Goal: Task Accomplishment & Management: Use online tool/utility

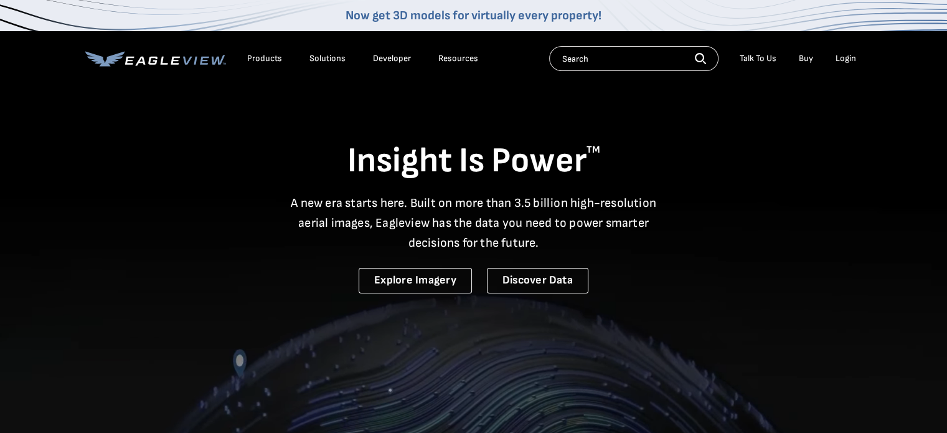
click at [847, 60] on div "Login" at bounding box center [845, 58] width 21 height 11
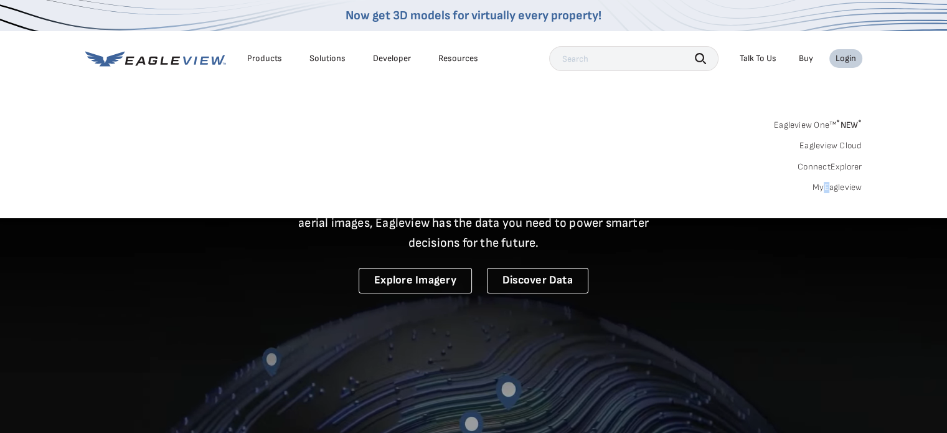
click at [827, 193] on div "Search Products Our Product Areas Imagery 1-Inch GSD Aerial Imagery *" at bounding box center [473, 159] width 947 height 117
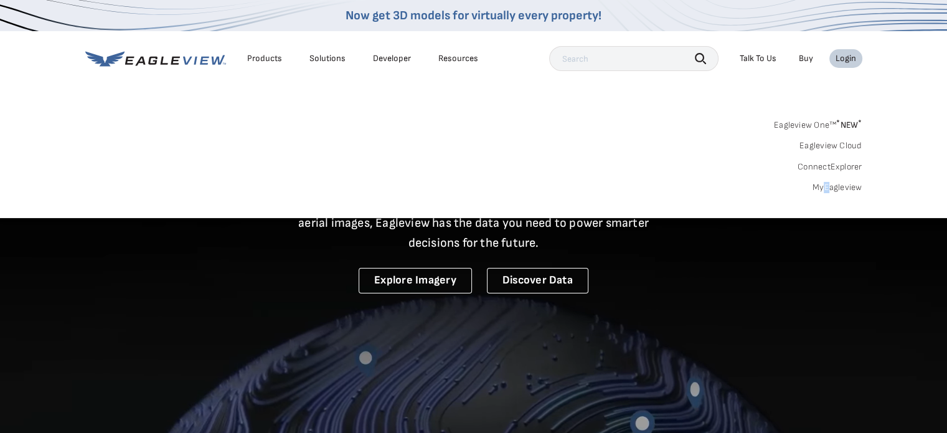
click at [829, 186] on link "MyEagleview" at bounding box center [837, 187] width 50 height 11
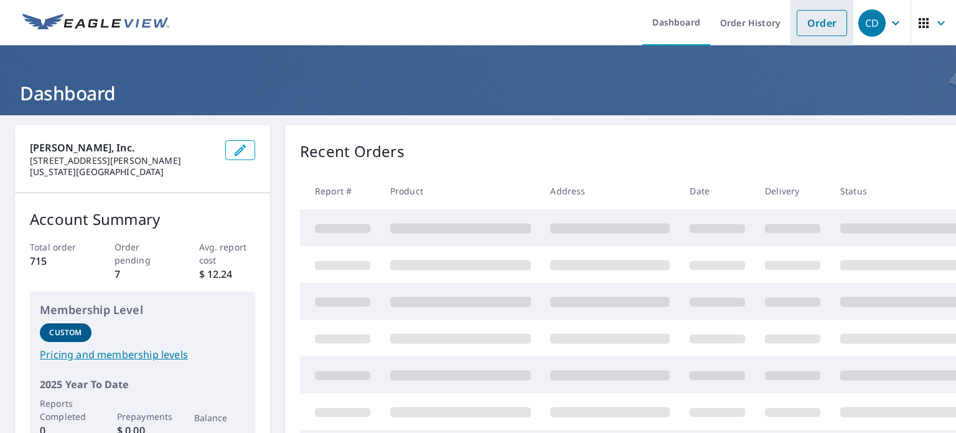
click at [797, 17] on link "Order" at bounding box center [822, 23] width 50 height 26
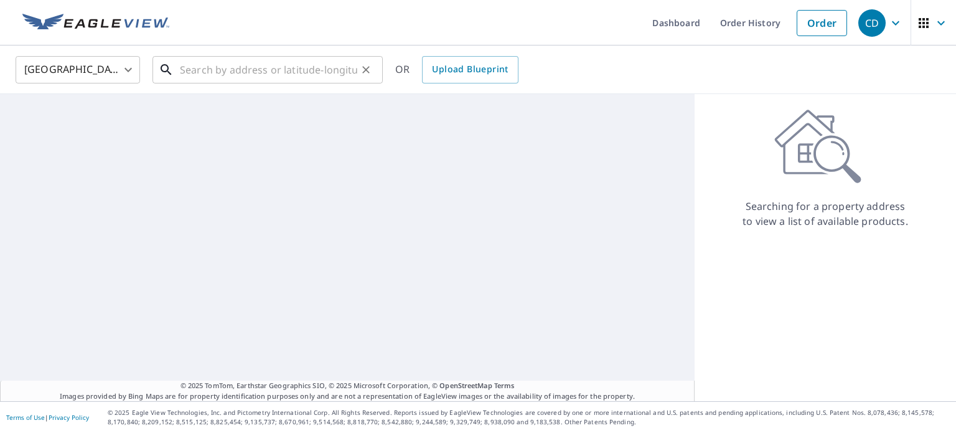
click at [254, 71] on input "text" at bounding box center [268, 69] width 177 height 35
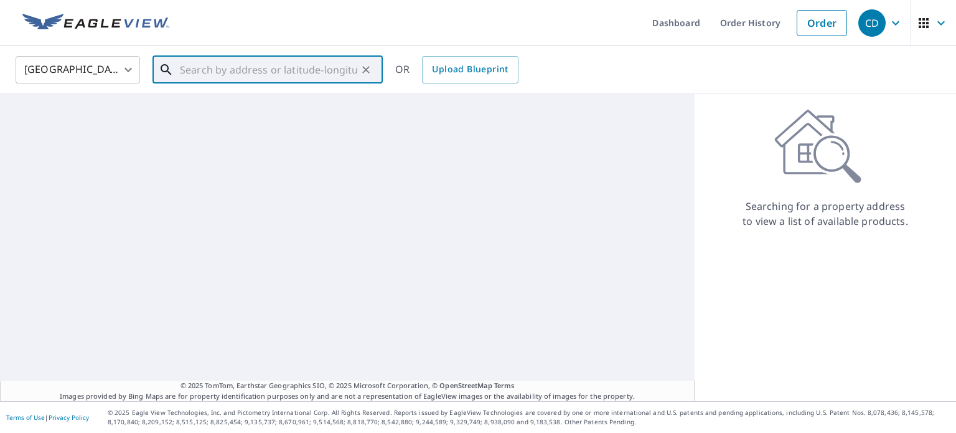
paste input "[STREET_ADDRESS]"
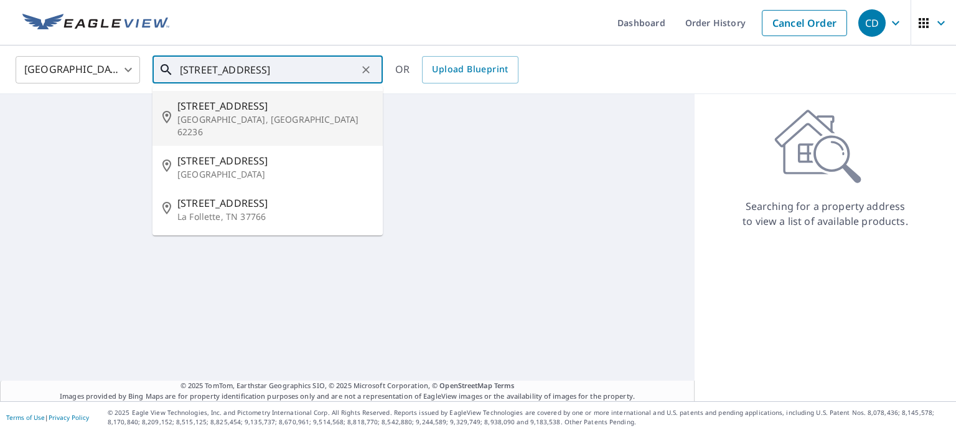
click at [248, 112] on span "[STREET_ADDRESS]" at bounding box center [274, 105] width 195 height 15
type input "[STREET_ADDRESS][PERSON_NAME]"
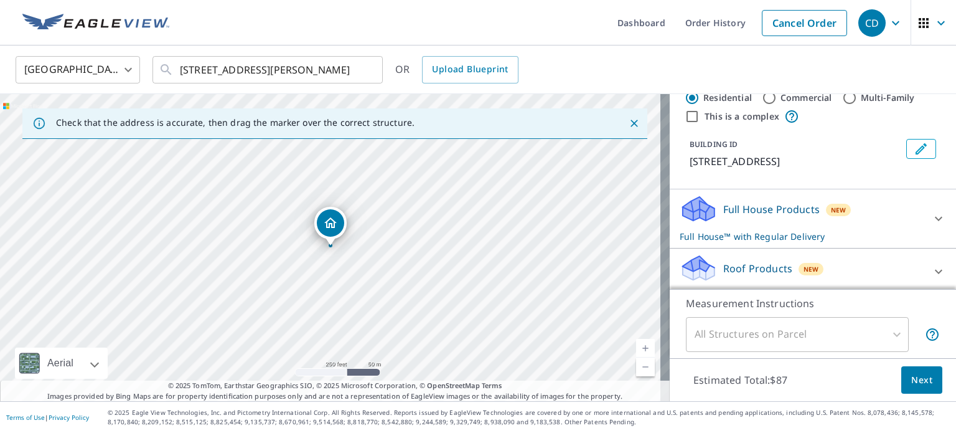
scroll to position [125, 0]
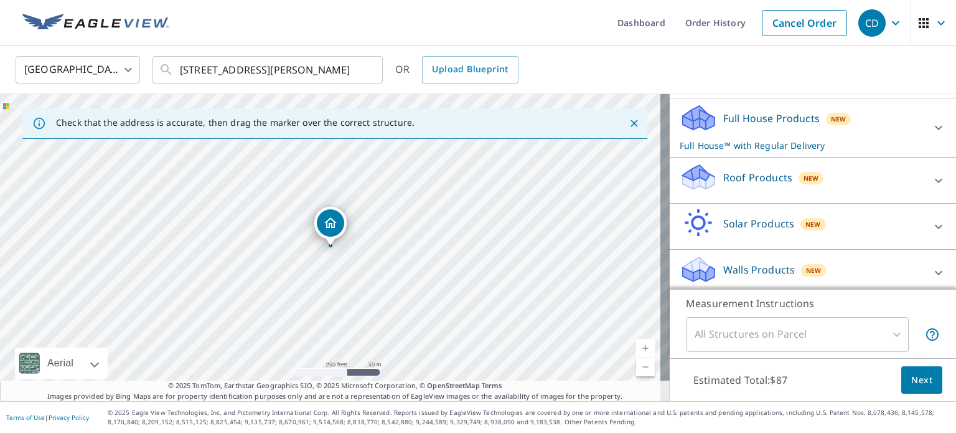
click at [730, 181] on p "Roof Products" at bounding box center [757, 177] width 69 height 15
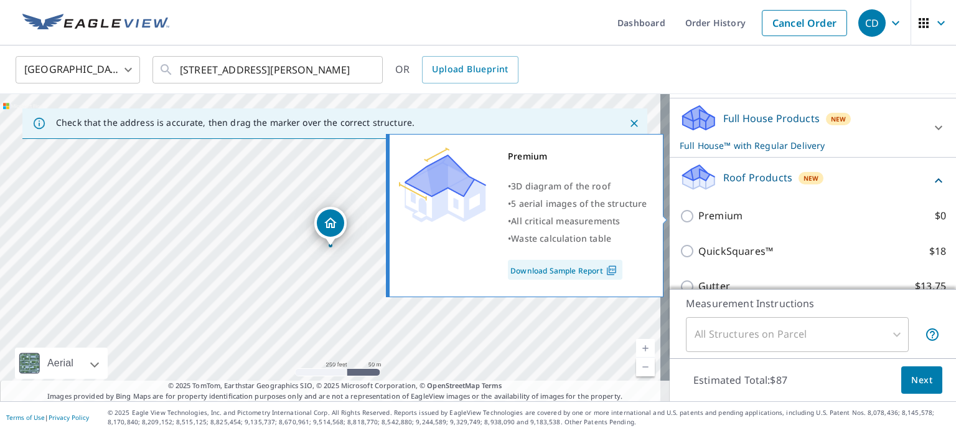
click at [713, 218] on p "Premium" at bounding box center [720, 216] width 44 height 16
click at [698, 218] on input "Premium $0" at bounding box center [689, 216] width 19 height 15
checkbox input "true"
checkbox input "false"
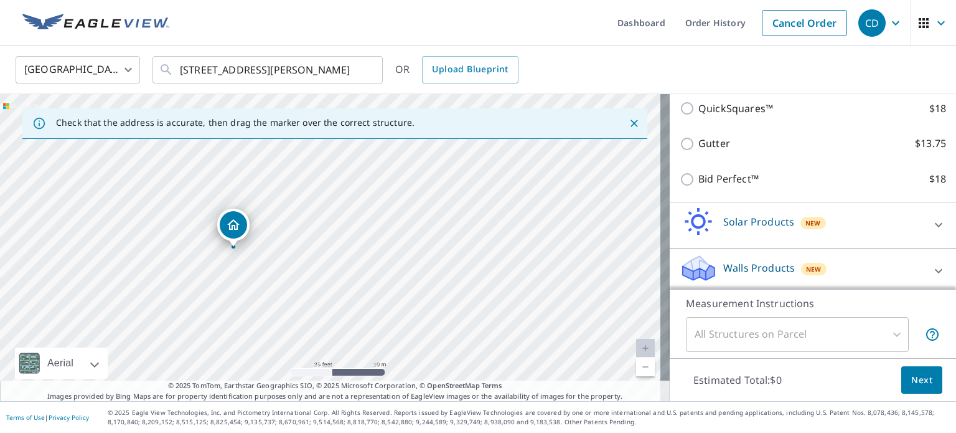
scroll to position [298, 0]
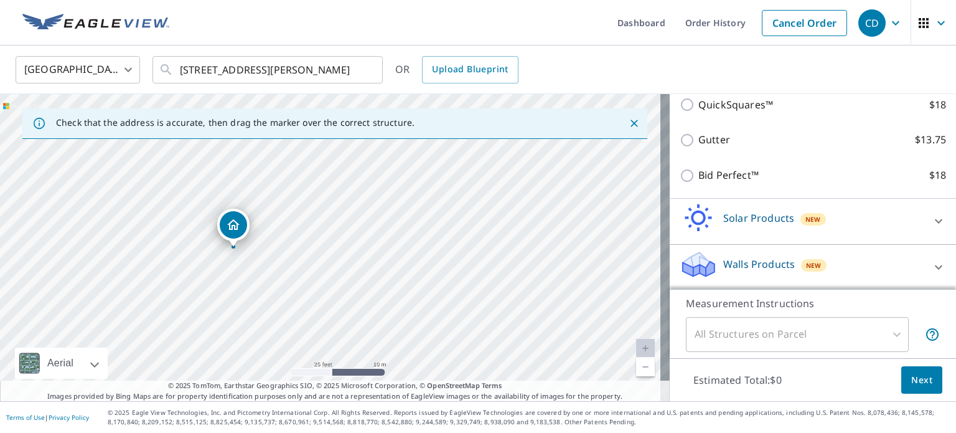
click at [911, 385] on span "Next" at bounding box center [921, 380] width 21 height 16
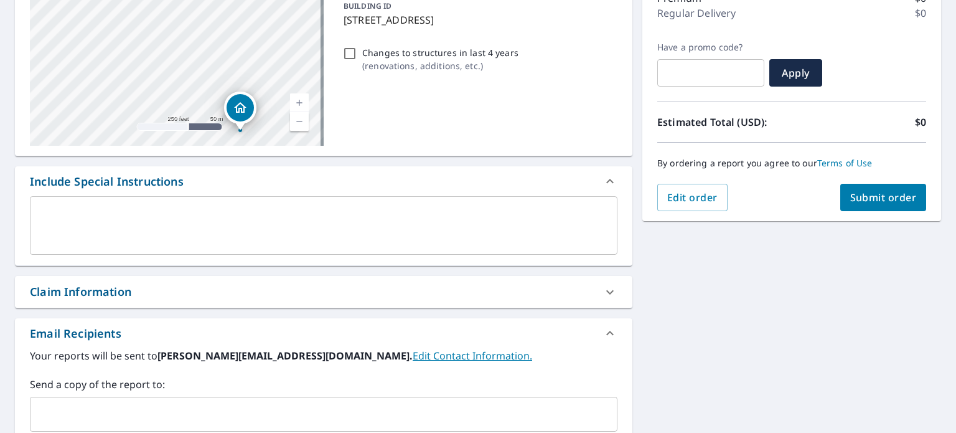
scroll to position [187, 0]
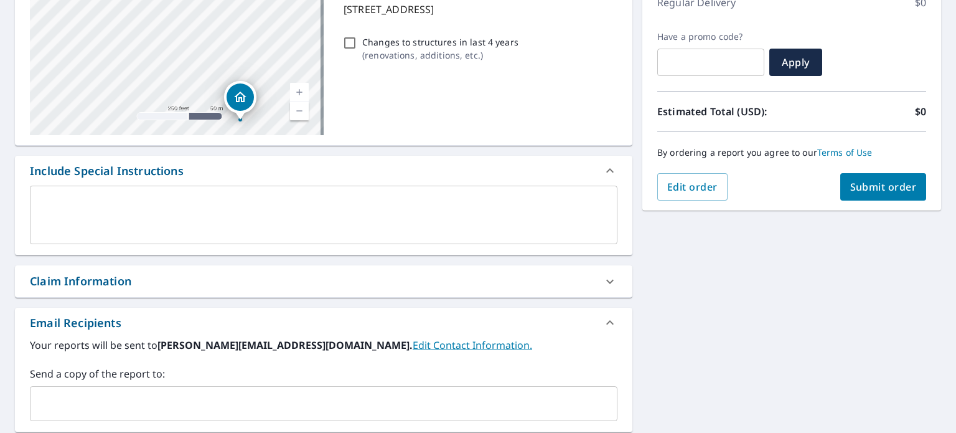
click at [112, 392] on input "text" at bounding box center [314, 404] width 558 height 24
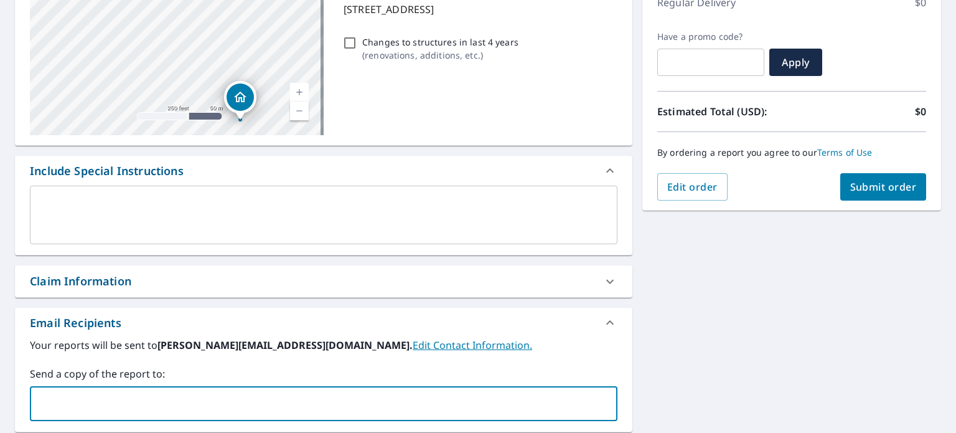
type input "[PERSON_NAME][EMAIL_ADDRESS][DOMAIN_NAME]"
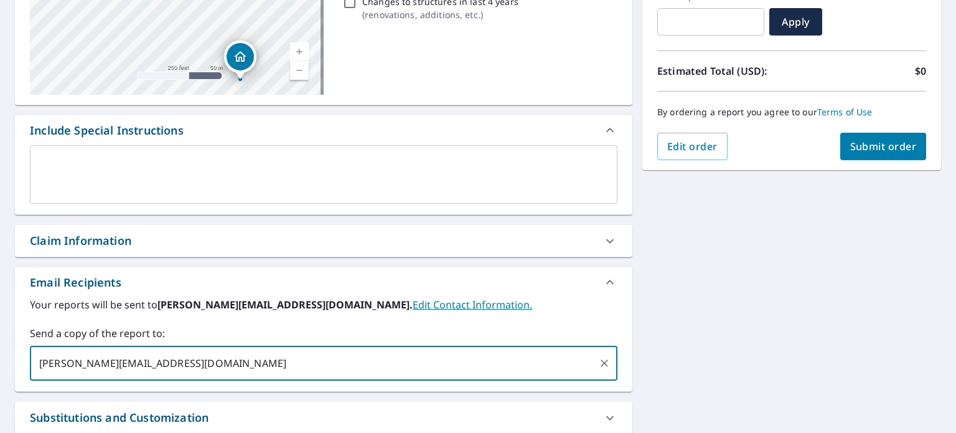
scroll to position [249, 0]
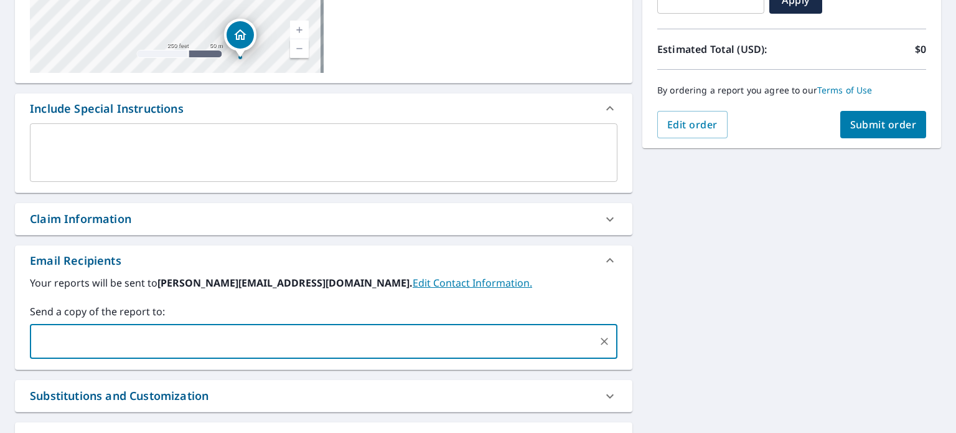
click at [877, 129] on span "Submit order" at bounding box center [883, 125] width 67 height 14
checkbox input "true"
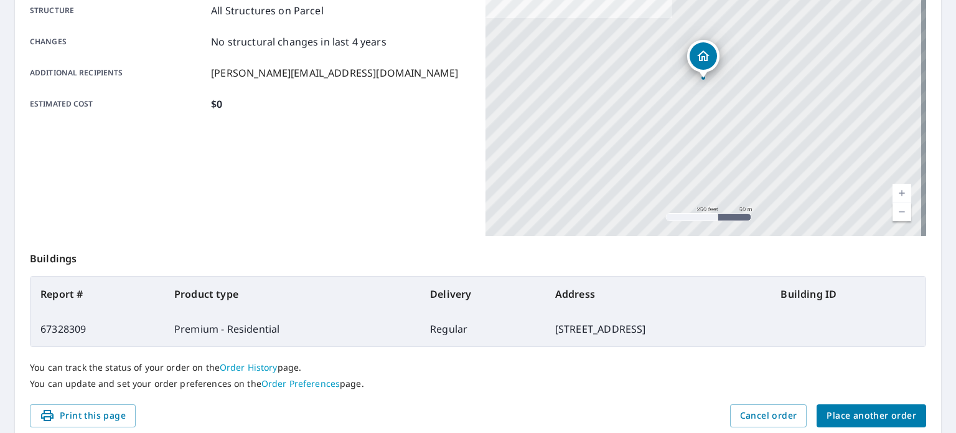
click at [837, 415] on span "Place another order" at bounding box center [872, 416] width 90 height 16
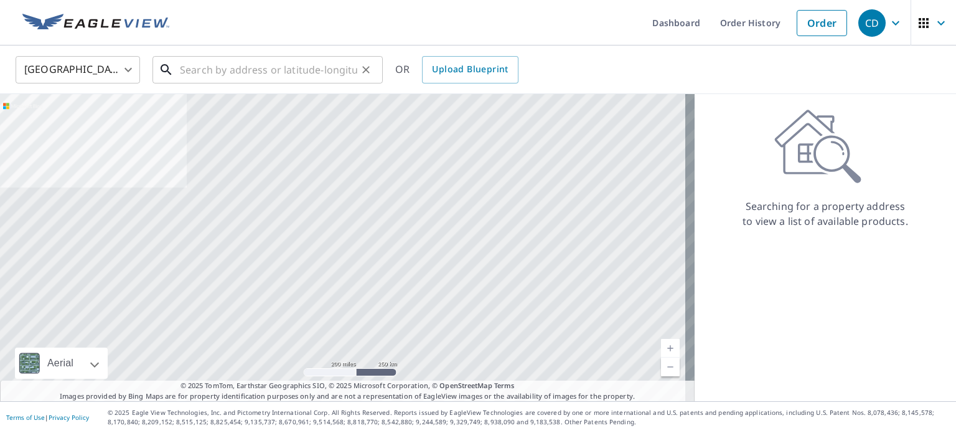
click at [256, 67] on input "text" at bounding box center [268, 69] width 177 height 35
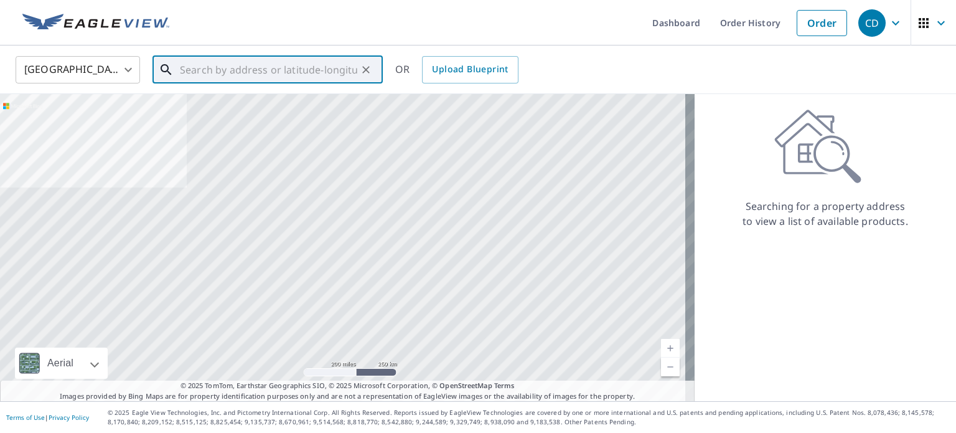
paste input "[STREET_ADDRESS]"
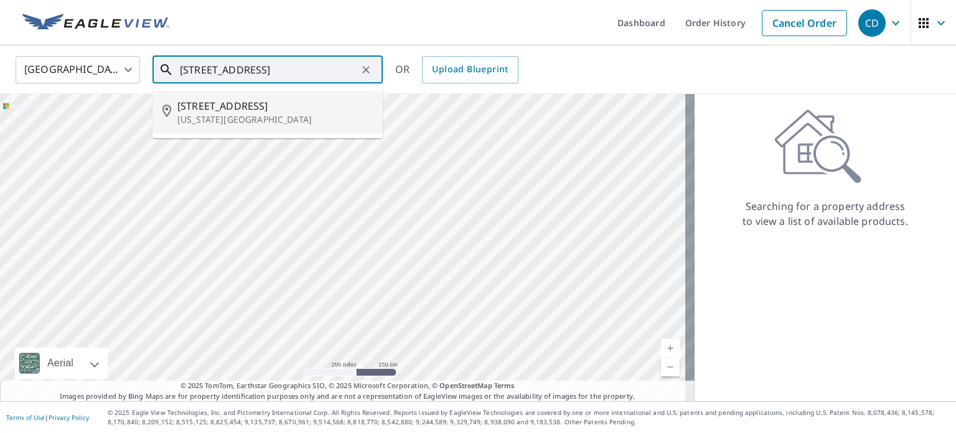
click at [244, 121] on p "[US_STATE][GEOGRAPHIC_DATA]" at bounding box center [274, 119] width 195 height 12
type input "[STREET_ADDRESS][US_STATE]"
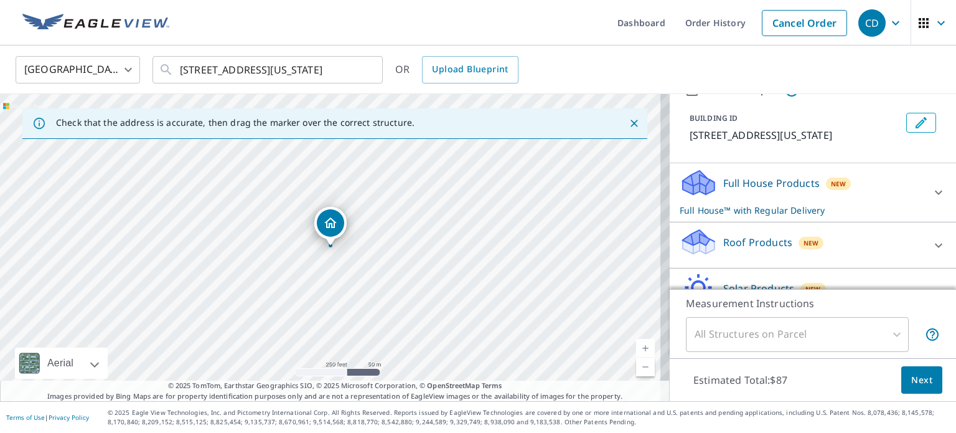
scroll to position [125, 0]
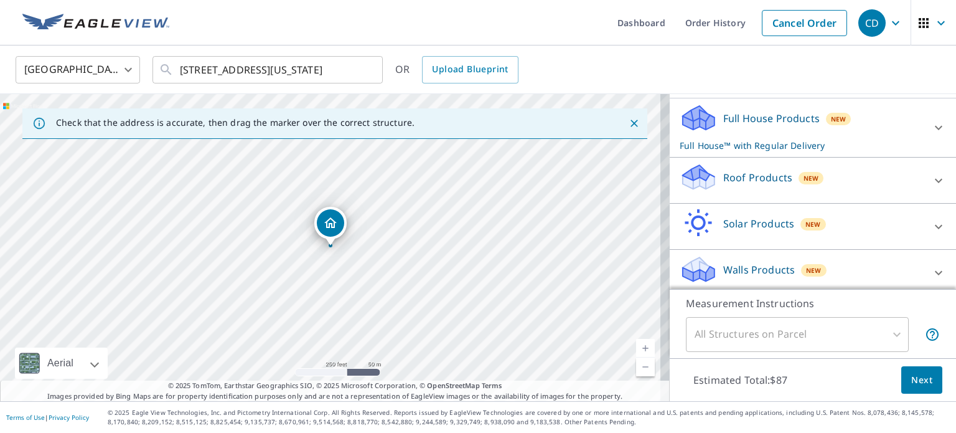
click at [723, 185] on p "Roof Products" at bounding box center [757, 177] width 69 height 15
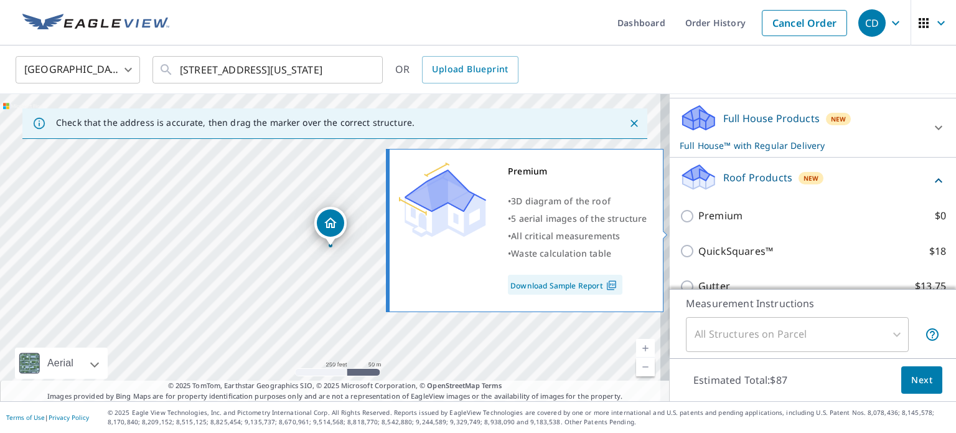
click at [708, 233] on div "Premium $0" at bounding box center [813, 215] width 266 height 35
click at [705, 223] on p "Premium" at bounding box center [720, 216] width 44 height 16
click at [698, 223] on input "Premium $0" at bounding box center [689, 216] width 19 height 15
checkbox input "true"
checkbox input "false"
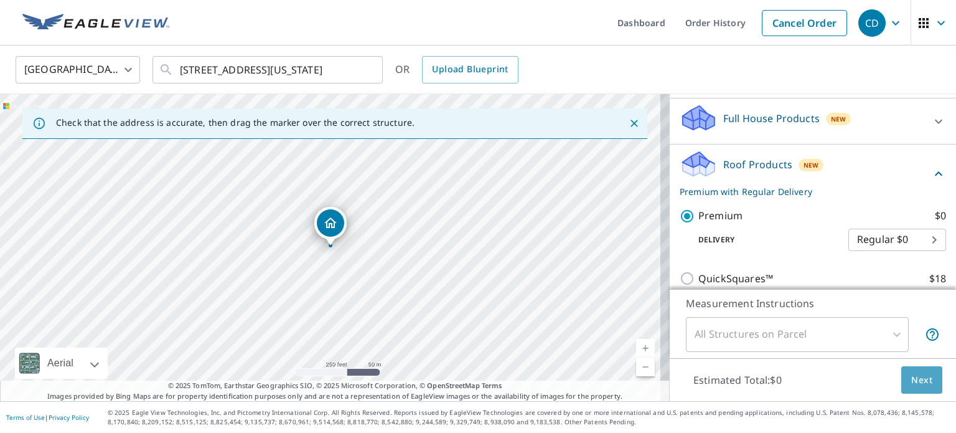
click at [919, 374] on span "Next" at bounding box center [921, 380] width 21 height 16
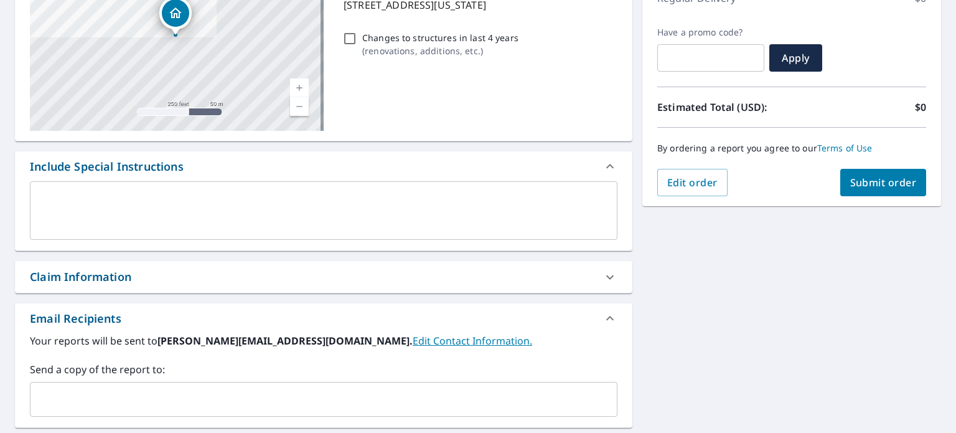
scroll to position [311, 0]
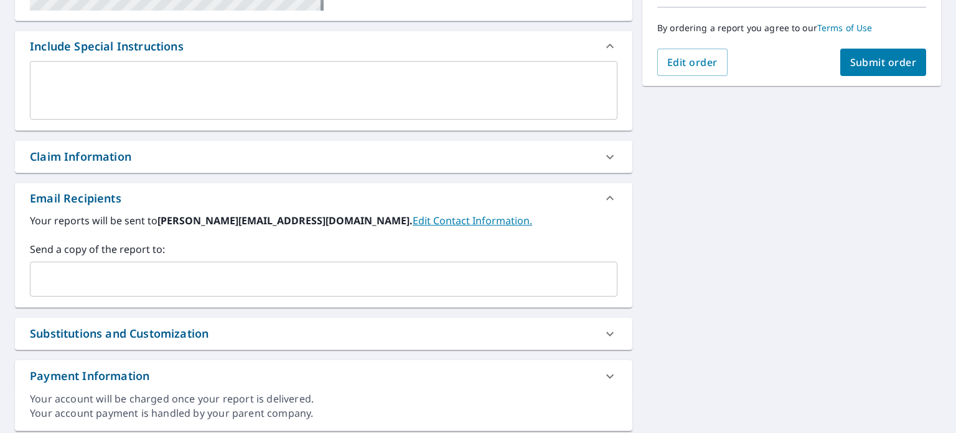
click at [135, 288] on input "text" at bounding box center [314, 279] width 558 height 24
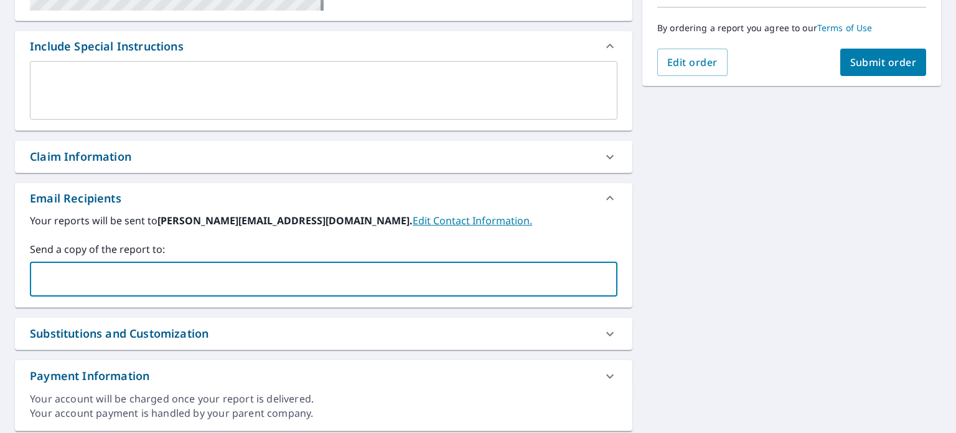
type input "[PERSON_NAME][EMAIL_ADDRESS][DOMAIN_NAME]"
click at [858, 62] on span "Submit order" at bounding box center [883, 62] width 67 height 14
checkbox input "true"
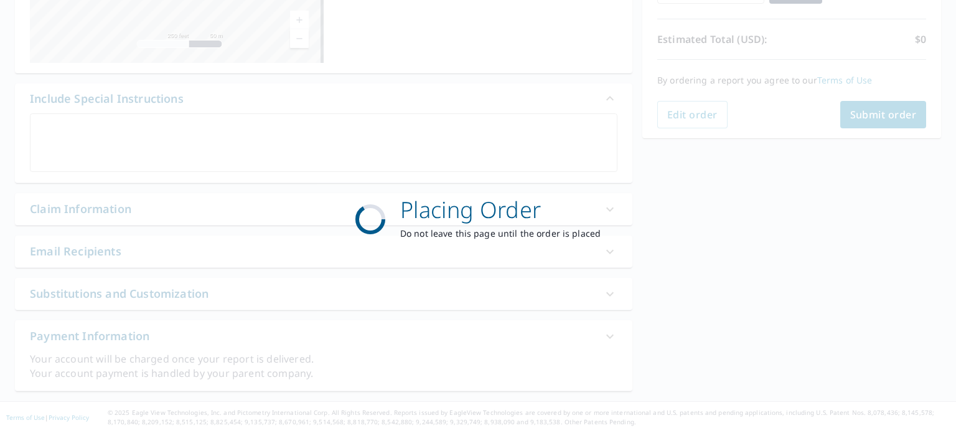
scroll to position [258, 0]
